Goal: Transaction & Acquisition: Purchase product/service

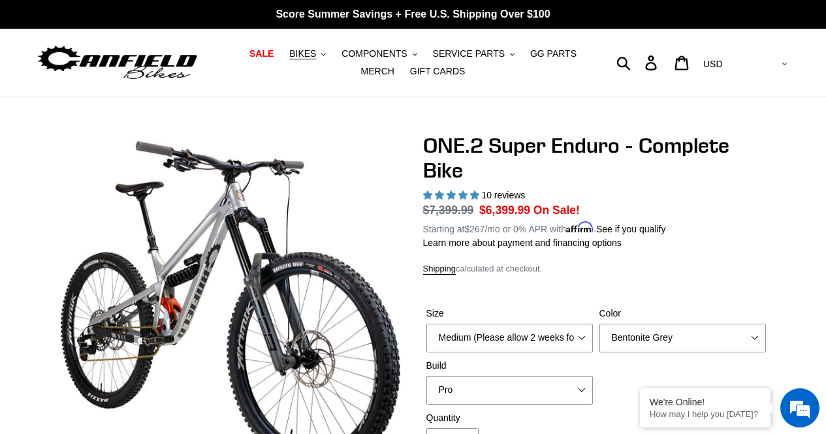
select select "Bentonite Grey"
select select "highest-rating"
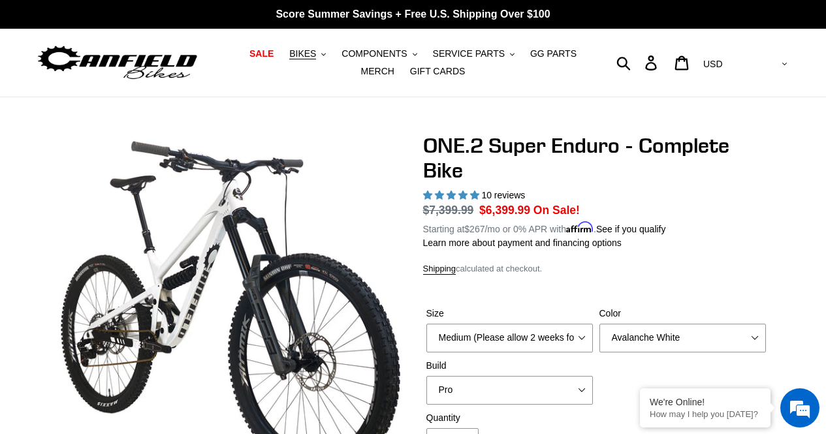
select select "highest-rating"
